Goal: Check status: Check status

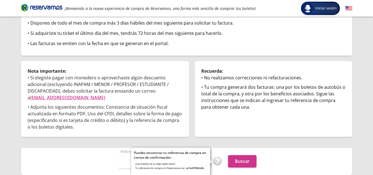
click at [218, 161] on img at bounding box center [218, 161] width 10 height 10
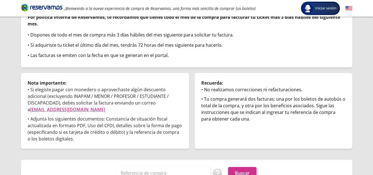
scroll to position [65, 0]
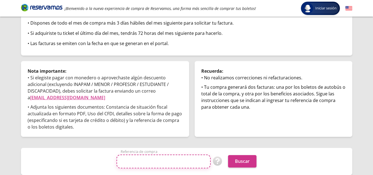
click at [177, 164] on input "Referencia de compra" at bounding box center [164, 161] width 94 height 14
type input "000211350404"
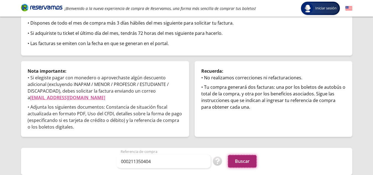
click at [237, 163] on button "Buscar" at bounding box center [242, 161] width 28 height 12
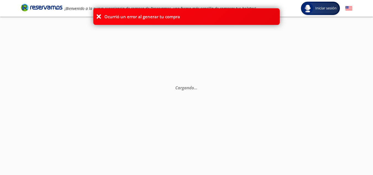
click at [98, 17] on icon at bounding box center [99, 17] width 6 height 6
click at [99, 17] on icon at bounding box center [99, 17] width 6 height 6
